Goal: Find specific page/section: Find specific page/section

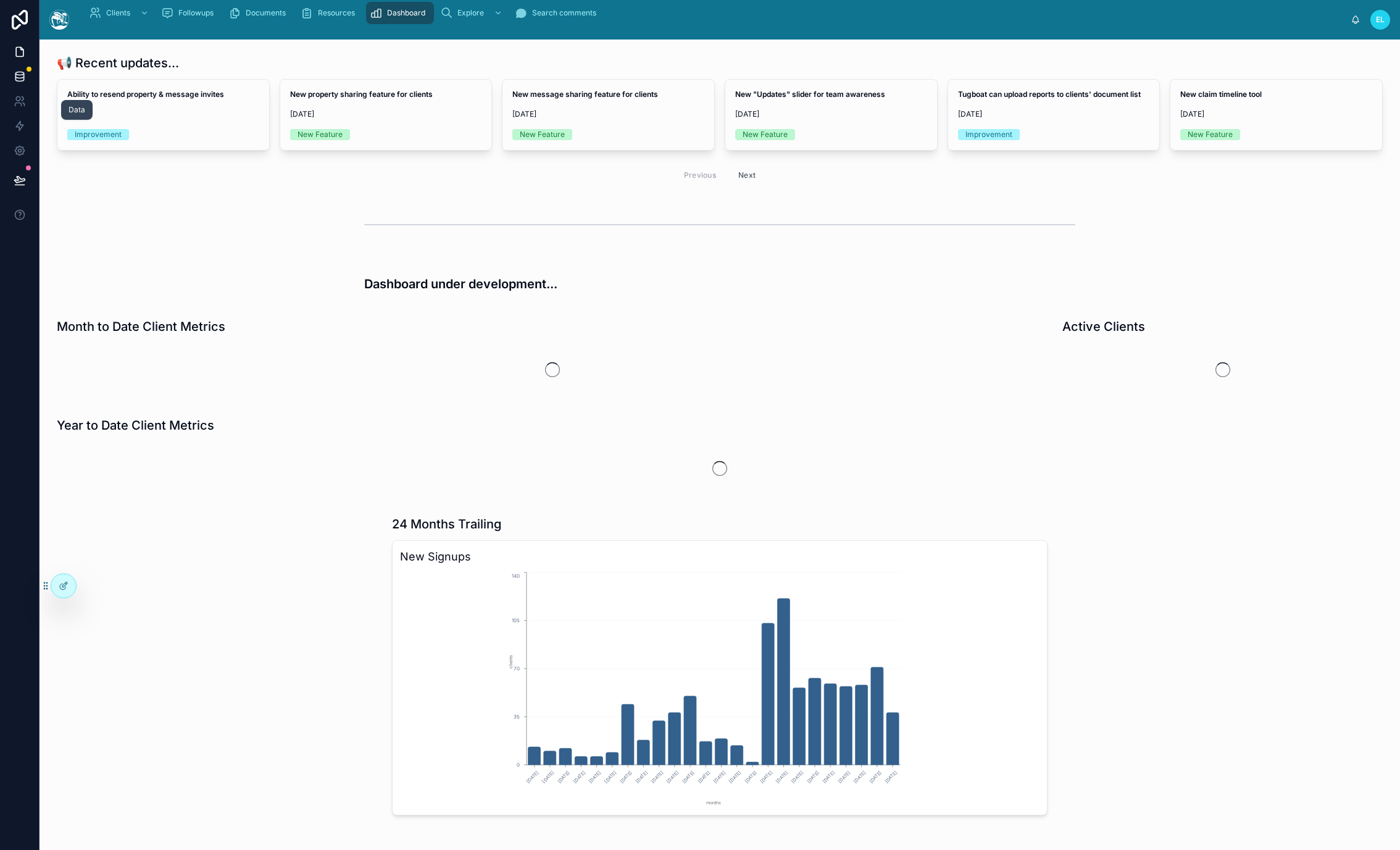
click at [39, 89] on link at bounding box center [19, 76] width 39 height 25
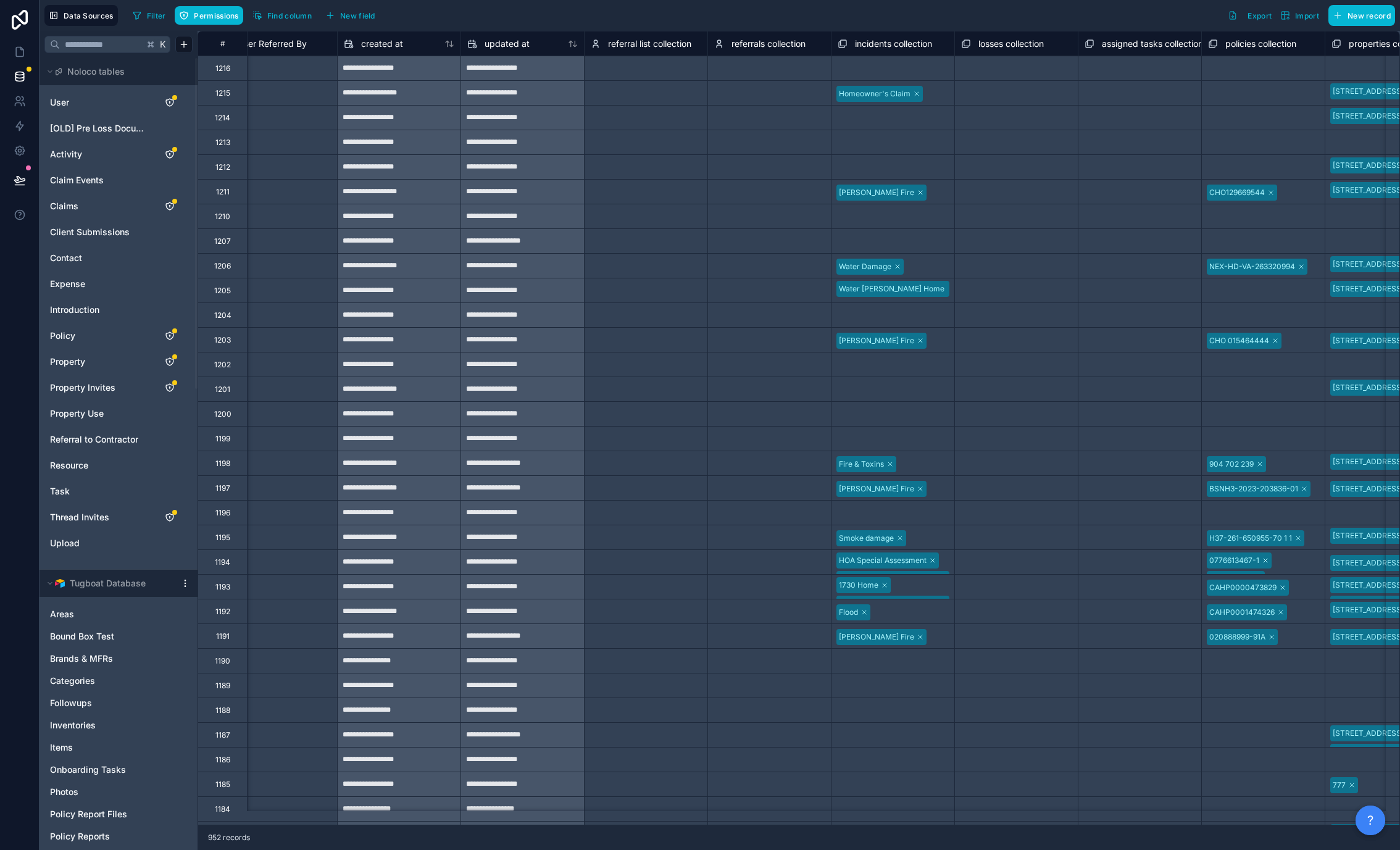
scroll to position [0, 8417]
